Goal: Task Accomplishment & Management: Manage account settings

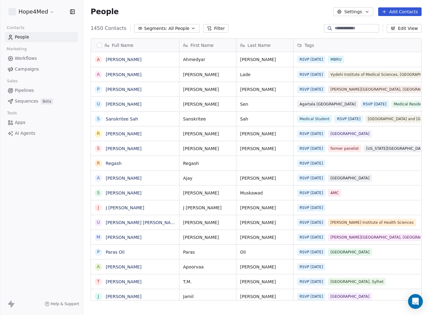
scroll to position [277, 346]
click at [330, 26] on div at bounding box center [330, 28] width 10 height 6
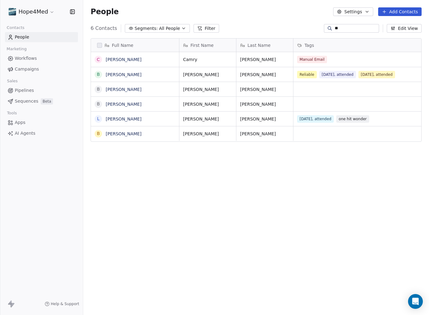
type input "*"
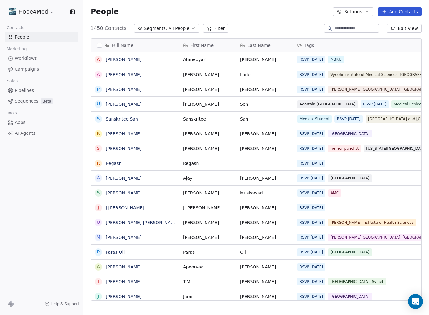
type input "*"
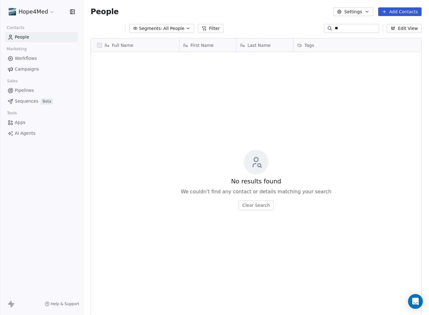
type input "*"
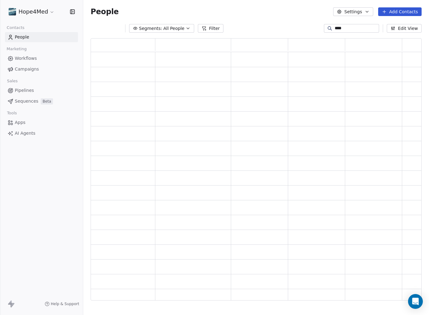
scroll to position [0, 0]
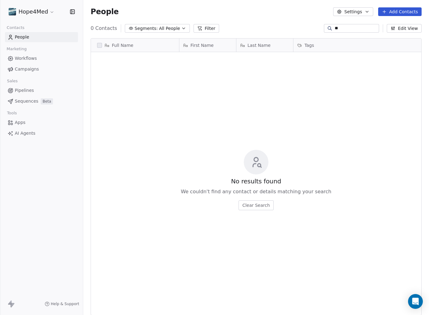
type input "*"
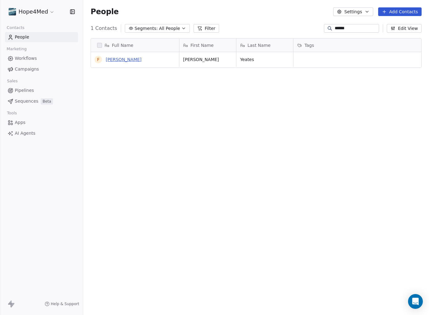
type input "******"
click at [113, 59] on link "[PERSON_NAME]" at bounding box center [124, 59] width 36 height 5
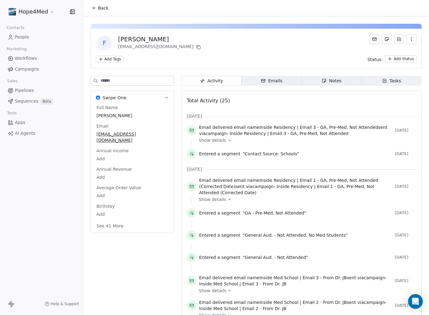
click at [116, 220] on button "See 41 More" at bounding box center [110, 225] width 35 height 11
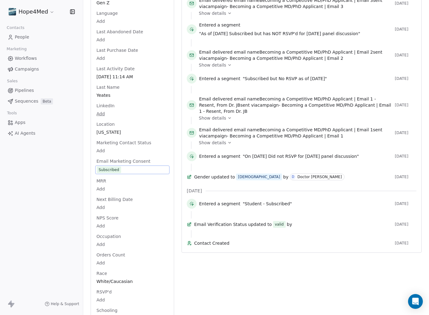
click at [104, 186] on div "Full Name [PERSON_NAME] Email [EMAIL_ADDRESS][DOMAIN_NAME] Annual Income Add An…" at bounding box center [132, 70] width 74 height 887
click at [123, 166] on span "Subscribed" at bounding box center [132, 169] width 71 height 7
click at [124, 166] on span "Subscribed" at bounding box center [132, 169] width 71 height 7
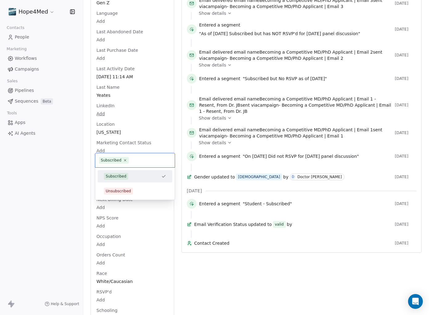
click at [124, 157] on span "Subscribed" at bounding box center [114, 160] width 30 height 7
click at [122, 192] on div "Unsubscribed" at bounding box center [118, 191] width 25 height 6
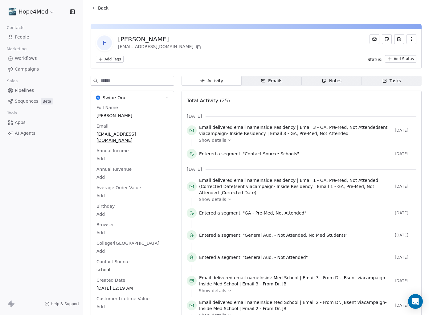
click at [98, 8] on span "Back" at bounding box center [103, 8] width 10 height 6
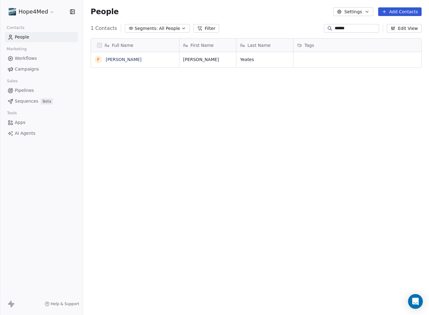
scroll to position [277, 346]
drag, startPoint x: 349, startPoint y: 27, endPoint x: 281, endPoint y: 24, distance: 68.2
click at [281, 24] on div "1 Contacts Segments: All People Filter ****** Edit View" at bounding box center [256, 28] width 346 height 10
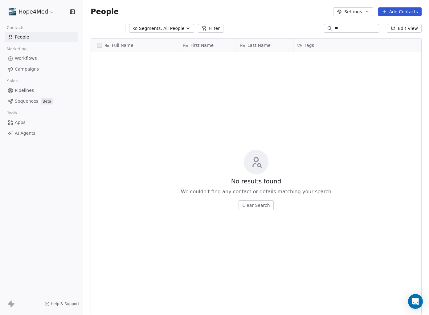
type input "*"
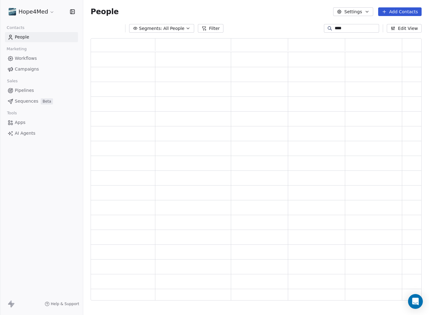
scroll to position [0, 0]
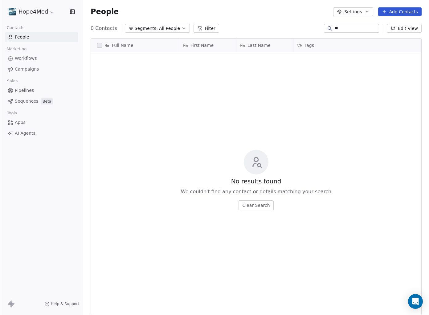
type input "*"
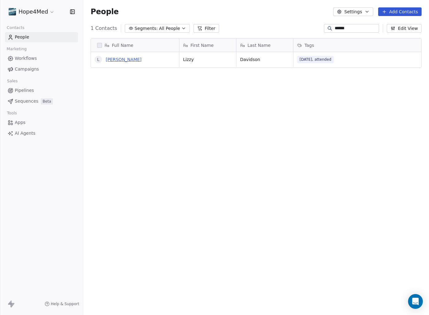
type input "*****"
click at [114, 59] on link "[PERSON_NAME]" at bounding box center [124, 59] width 36 height 5
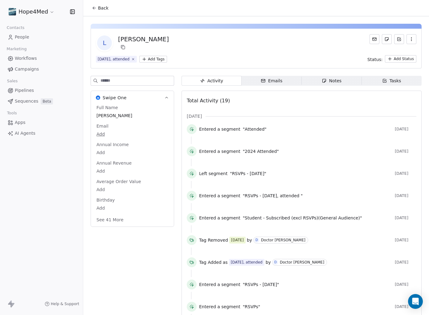
click at [116, 221] on button "See 41 More" at bounding box center [110, 219] width 35 height 11
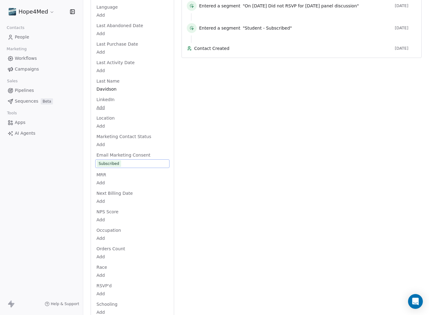
click at [116, 142] on div "Full Name [PERSON_NAME] Email Add Annual Income Add Annual Revenue Add Average …" at bounding box center [132, 64] width 74 height 874
click at [118, 161] on div "Subscribed" at bounding box center [109, 164] width 21 height 6
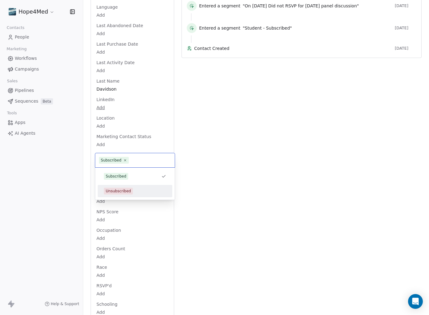
click at [122, 192] on div "Unsubscribed" at bounding box center [118, 191] width 25 height 6
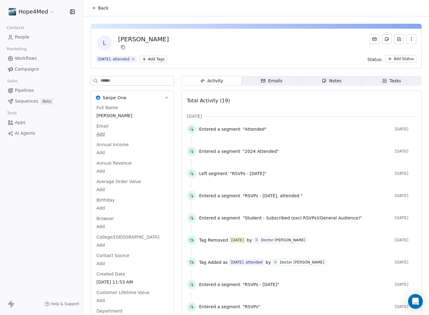
click at [99, 9] on span "Back" at bounding box center [103, 8] width 10 height 6
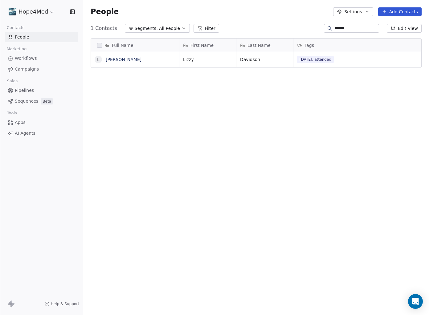
drag, startPoint x: 341, startPoint y: 29, endPoint x: 273, endPoint y: 23, distance: 67.7
click at [273, 23] on div "1 Contacts Segments: All People Filter ***** Edit View" at bounding box center [256, 28] width 346 height 10
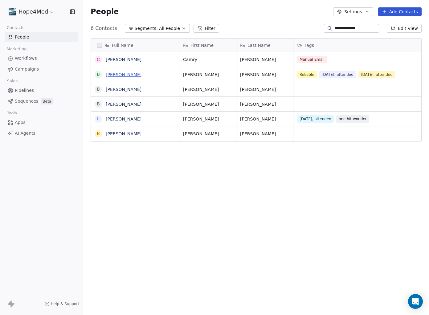
type input "**********"
click at [126, 73] on link "[PERSON_NAME]" at bounding box center [124, 74] width 36 height 5
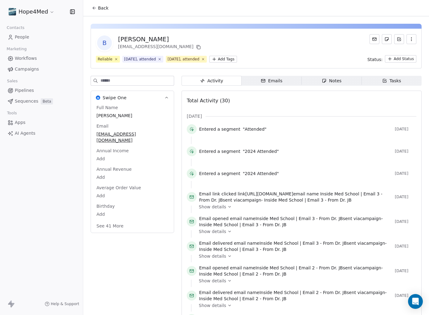
click at [118, 220] on button "See 41 More" at bounding box center [110, 225] width 35 height 11
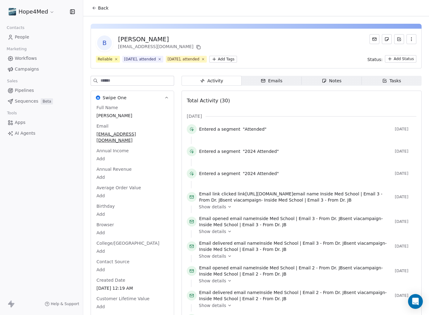
click at [93, 9] on icon at bounding box center [94, 8] width 5 height 5
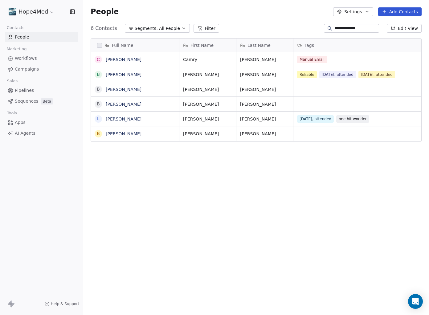
scroll to position [277, 346]
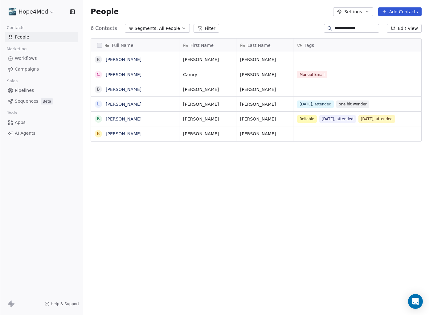
drag, startPoint x: 359, startPoint y: 28, endPoint x: 300, endPoint y: 27, distance: 59.5
click at [299, 27] on div "**********" at bounding box center [256, 28] width 346 height 10
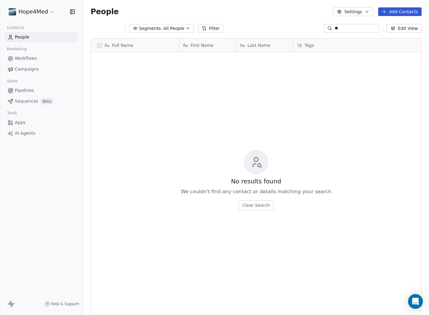
type input "*"
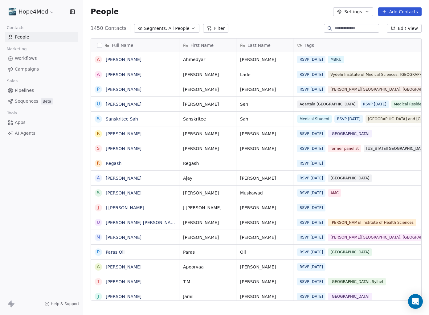
click at [350, 28] on input at bounding box center [356, 28] width 43 height 6
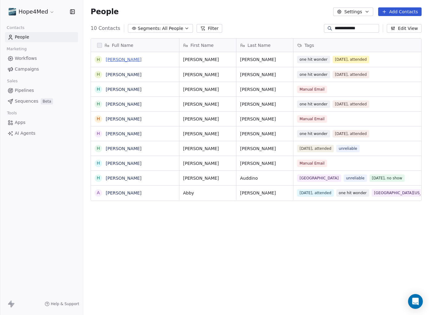
type input "**********"
click at [122, 59] on link "[PERSON_NAME]" at bounding box center [124, 59] width 36 height 5
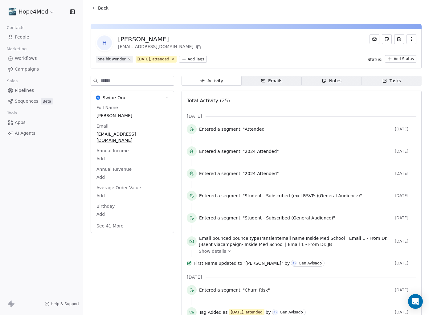
click at [112, 222] on button "See 41 More" at bounding box center [110, 225] width 35 height 11
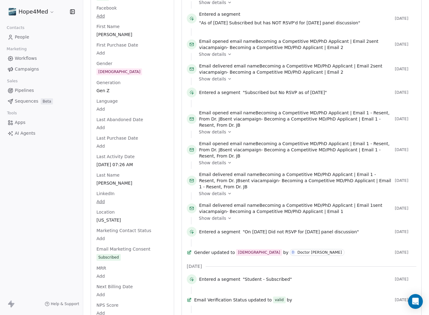
click at [106, 246] on div "Full Name [PERSON_NAME] Email [EMAIL_ADDRESS][DOMAIN_NAME] Annual Income Add An…" at bounding box center [132, 155] width 74 height 880
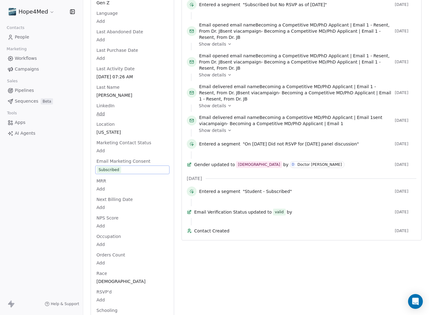
click at [128, 166] on span "Subscribed" at bounding box center [132, 169] width 71 height 7
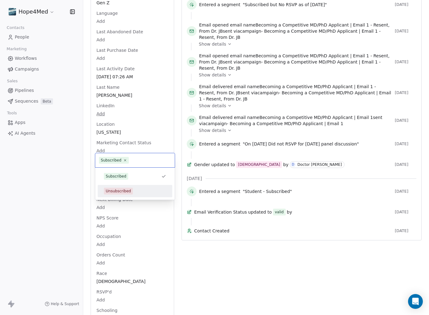
click at [122, 191] on div "Unsubscribed" at bounding box center [118, 191] width 25 height 6
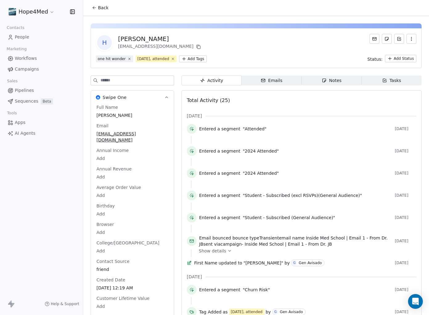
scroll to position [0, 0]
click at [96, 9] on icon at bounding box center [94, 8] width 5 height 5
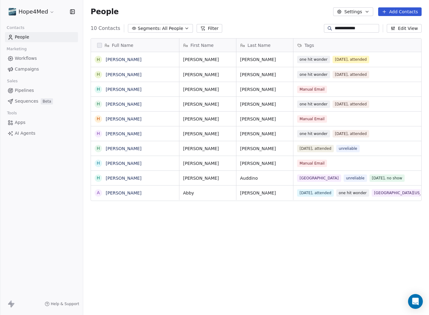
scroll to position [277, 346]
drag, startPoint x: 362, startPoint y: 28, endPoint x: 293, endPoint y: 31, distance: 69.1
click at [293, 31] on div "**********" at bounding box center [256, 28] width 346 height 10
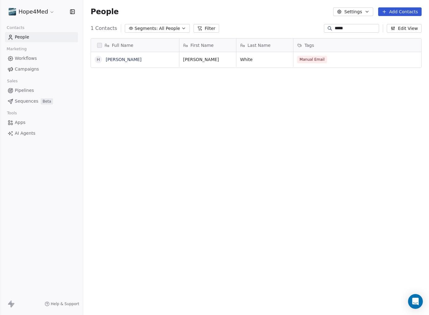
scroll to position [0, 0]
type input "*"
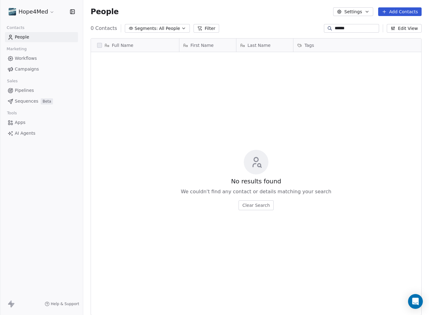
scroll to position [277, 346]
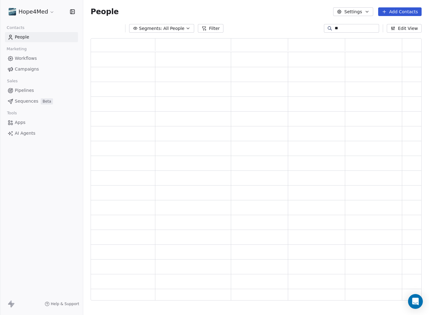
type input "*"
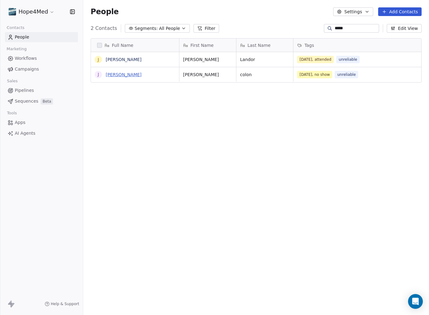
type input "*****"
click at [121, 75] on link "[PERSON_NAME]" at bounding box center [124, 74] width 36 height 5
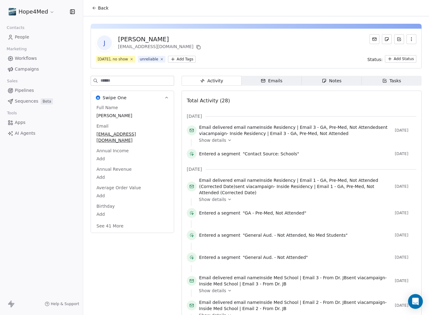
click at [115, 221] on button "See 41 More" at bounding box center [110, 225] width 35 height 11
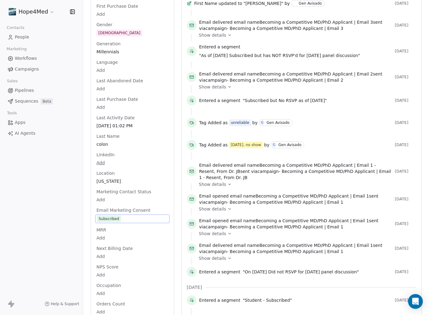
scroll to position [478, 0]
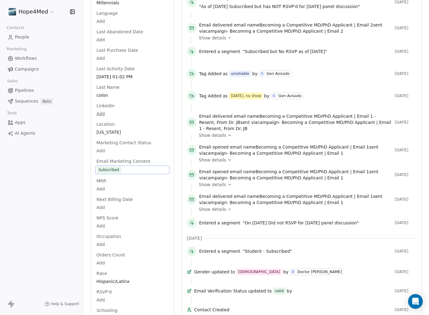
click at [114, 207] on div "Full Name [PERSON_NAME] Email [EMAIL_ADDRESS][DOMAIN_NAME] Annual Income Add An…" at bounding box center [132, 67] width 74 height 880
click at [114, 215] on span "NPS Score" at bounding box center [107, 218] width 24 height 6
click at [122, 166] on span "Subscribed" at bounding box center [132, 169] width 71 height 7
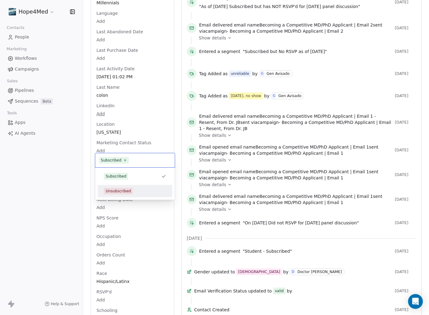
click at [124, 192] on div "Unsubscribed" at bounding box center [118, 191] width 25 height 6
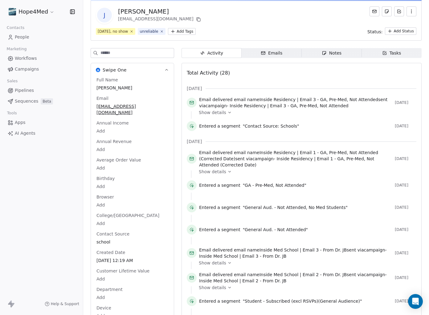
scroll to position [0, 0]
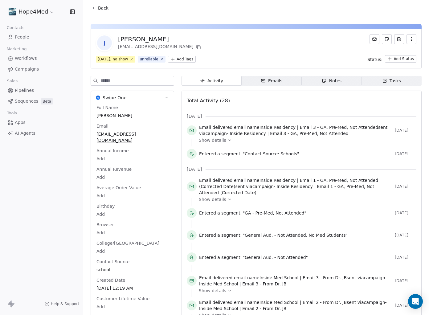
click at [95, 9] on icon at bounding box center [94, 8] width 5 height 5
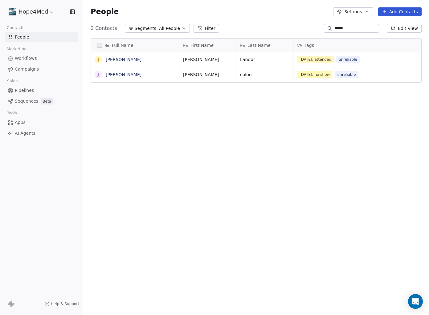
scroll to position [0, 0]
drag, startPoint x: 339, startPoint y: 29, endPoint x: 318, endPoint y: 26, distance: 21.8
click at [318, 26] on div "2 Contacts Segments: All People Filter ***** Edit View" at bounding box center [256, 28] width 346 height 10
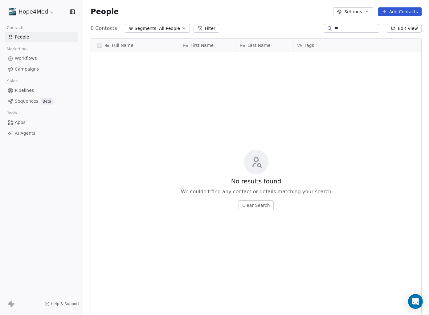
type input "*"
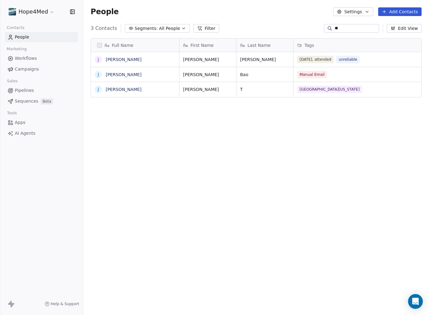
type input "*"
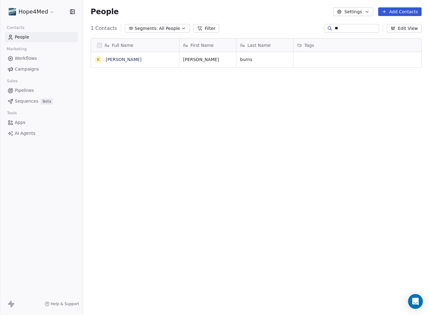
type input "*"
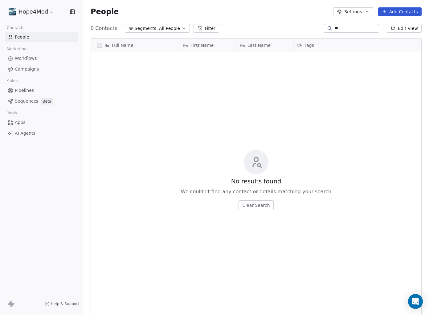
type input "*"
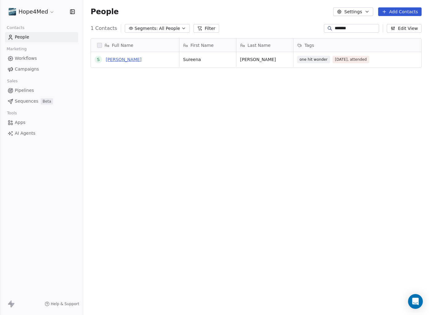
type input "*******"
click at [127, 59] on link "[PERSON_NAME]" at bounding box center [124, 59] width 36 height 5
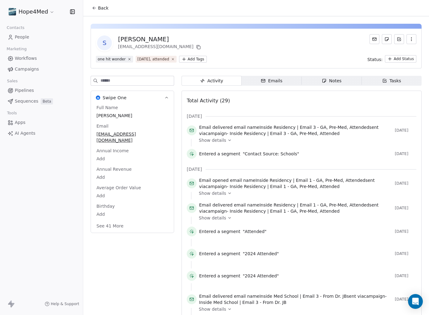
click at [115, 220] on button "See 41 More" at bounding box center [110, 225] width 35 height 11
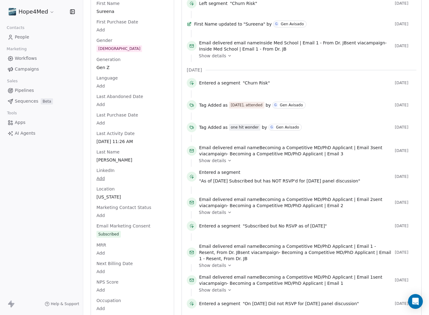
click at [114, 223] on div "Full Name [PERSON_NAME] Email [EMAIL_ADDRESS][DOMAIN_NAME] Annual Income Add An…" at bounding box center [132, 134] width 74 height 886
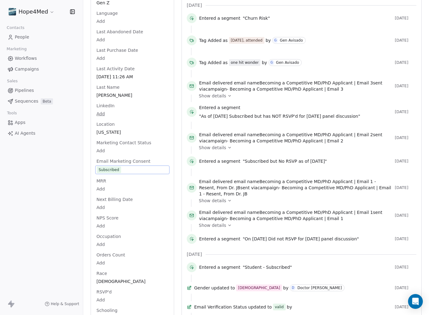
click at [129, 166] on span "Subscribed" at bounding box center [132, 169] width 71 height 7
click at [124, 166] on span "Subscribed" at bounding box center [132, 169] width 71 height 7
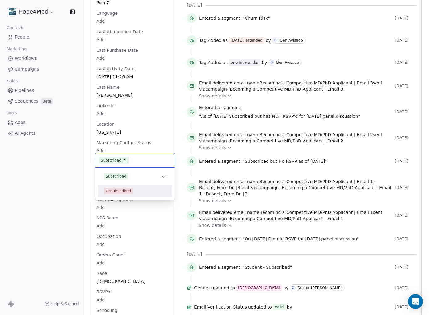
click at [121, 191] on div "Unsubscribed" at bounding box center [118, 191] width 25 height 6
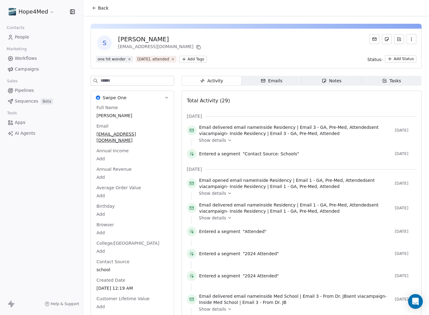
click at [99, 7] on span "Back" at bounding box center [103, 8] width 10 height 6
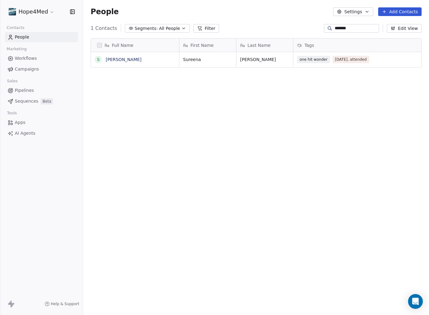
drag, startPoint x: 343, startPoint y: 27, endPoint x: 306, endPoint y: 27, distance: 36.7
click at [306, 27] on div "1 Contacts Segments: All People Filter ******* Edit View" at bounding box center [256, 28] width 346 height 10
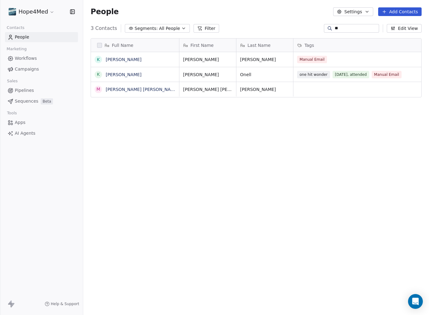
type input "*"
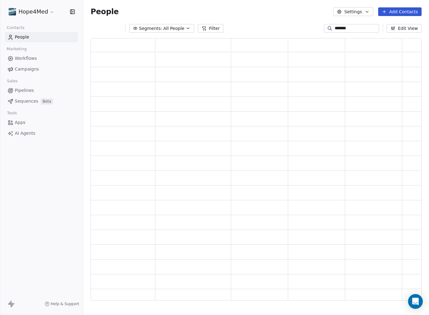
scroll to position [0, 0]
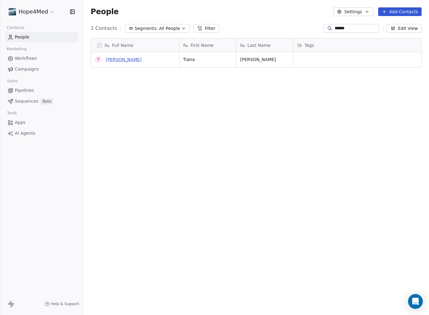
type input "*****"
click at [122, 60] on link "[PERSON_NAME]" at bounding box center [124, 59] width 36 height 5
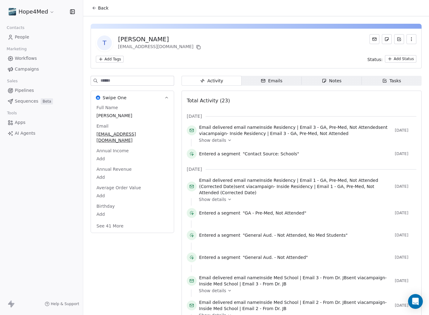
click at [97, 10] on button "Back" at bounding box center [100, 7] width 24 height 11
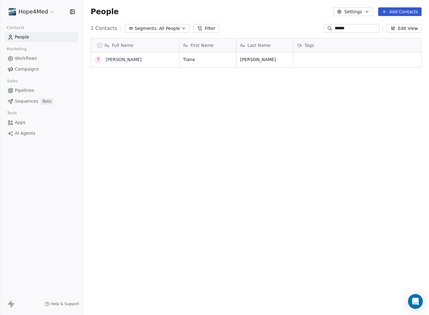
scroll to position [277, 346]
drag, startPoint x: 344, startPoint y: 29, endPoint x: 292, endPoint y: 26, distance: 52.2
click at [292, 26] on div "1 Contacts Segments: All People Filter ***** Edit View" at bounding box center [256, 28] width 346 height 10
type input "*"
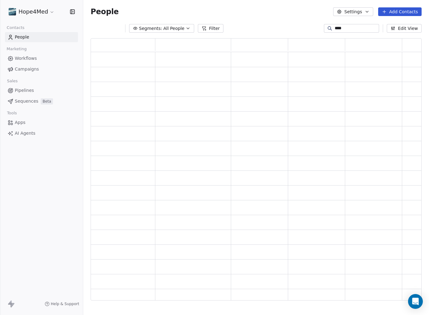
scroll to position [262, 331]
type input "*"
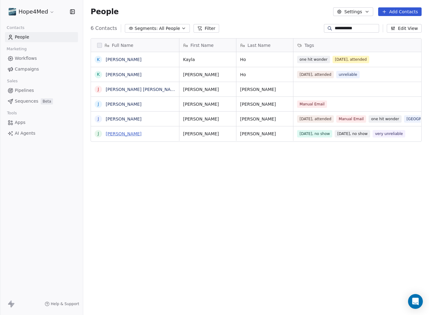
type input "**********"
click at [140, 133] on link "[PERSON_NAME]" at bounding box center [124, 133] width 36 height 5
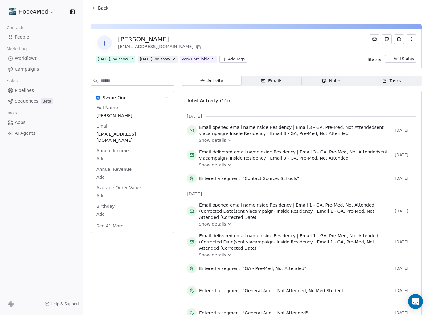
click at [110, 220] on button "See 41 More" at bounding box center [110, 225] width 35 height 11
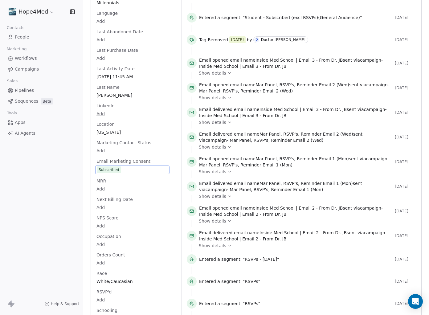
click at [115, 129] on div "Full Name [PERSON_NAME] Email [EMAIL_ADDRESS][DOMAIN_NAME] Annual Income Add An…" at bounding box center [132, 67] width 74 height 880
click at [118, 167] on div "Subscribed" at bounding box center [109, 170] width 21 height 6
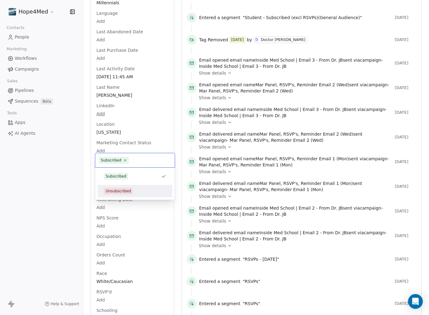
click at [125, 192] on div "Unsubscribed" at bounding box center [118, 191] width 25 height 6
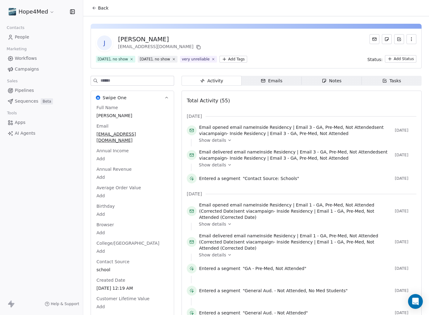
click at [97, 10] on button "Back" at bounding box center [100, 7] width 24 height 11
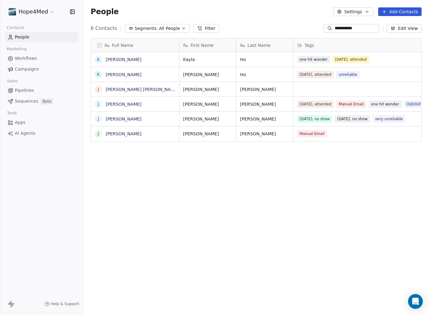
drag, startPoint x: 336, startPoint y: 27, endPoint x: 290, endPoint y: 27, distance: 46.3
click at [290, 27] on div "**********" at bounding box center [256, 28] width 346 height 10
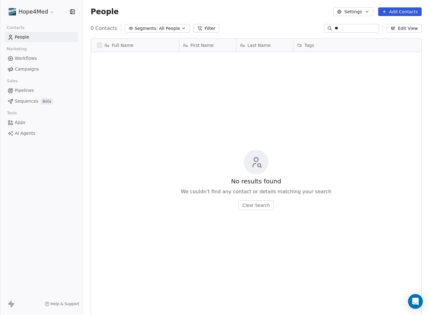
type input "*"
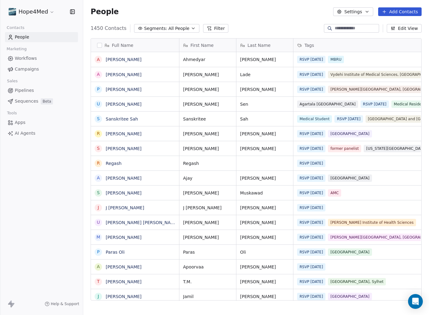
click at [155, 28] on span "Segments:" at bounding box center [155, 28] width 23 height 6
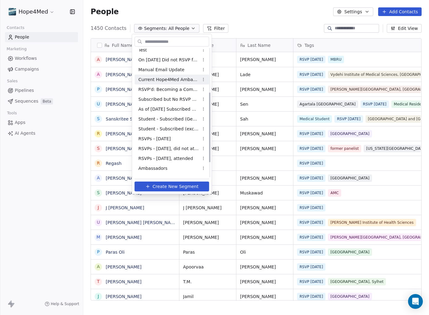
scroll to position [109, 0]
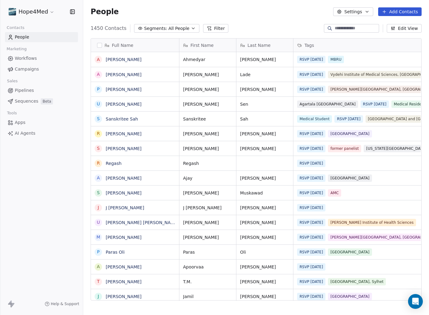
click at [50, 12] on html "Hope4Med Contacts People Marketing Workflows Campaigns Sales Pipelines Sequence…" at bounding box center [214, 157] width 429 height 315
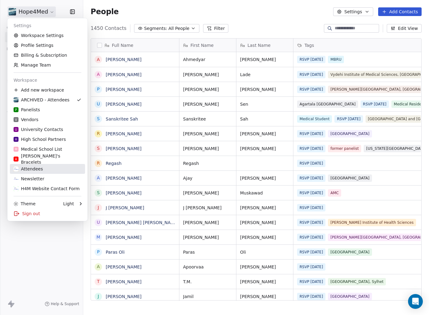
click at [37, 168] on div "Attendees" at bounding box center [28, 169] width 29 height 6
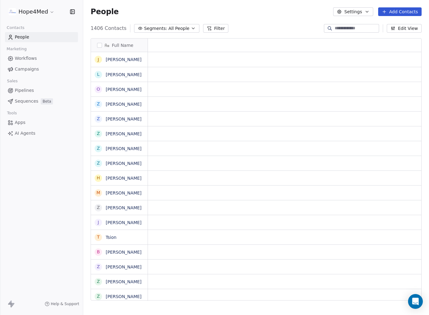
scroll to position [277, 346]
